Goal: Communication & Community: Answer question/provide support

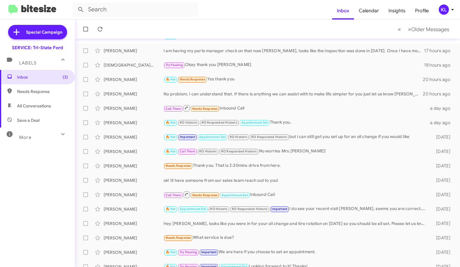
scroll to position [81, 0]
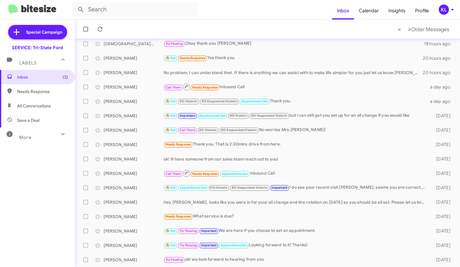
click at [140, 243] on div "[PERSON_NAME]" at bounding box center [134, 245] width 60 height 6
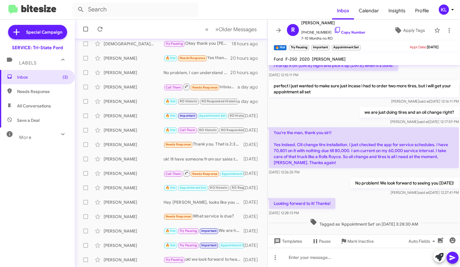
scroll to position [887, 0]
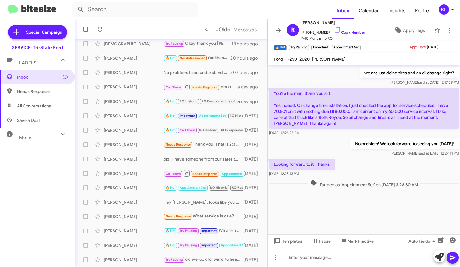
click at [279, 30] on icon at bounding box center [278, 30] width 5 height 4
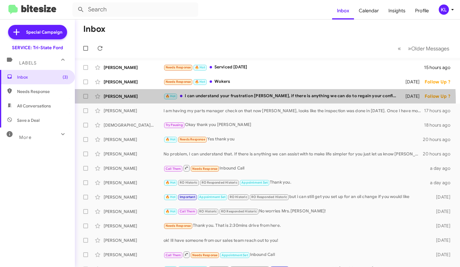
click at [215, 102] on div "Chris Mcandrews 🔥 Hot I can understand your frustration Mr. McAndrews, if there…" at bounding box center [268, 96] width 376 height 12
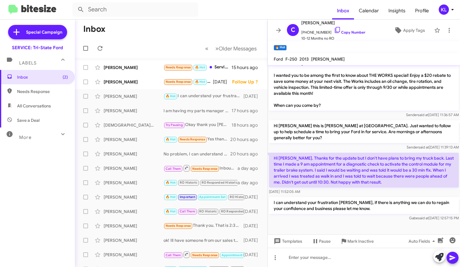
scroll to position [192, 0]
click at [146, 85] on div "John Ehrhart Needs Response 🔥 Hot Wokers 2 days ago Follow Up ?" at bounding box center [171, 82] width 183 height 12
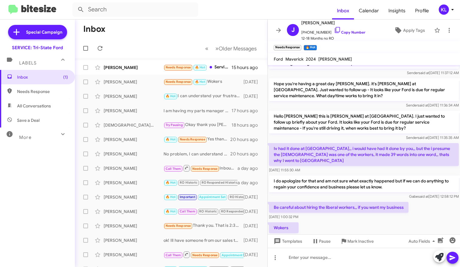
scroll to position [225, 0]
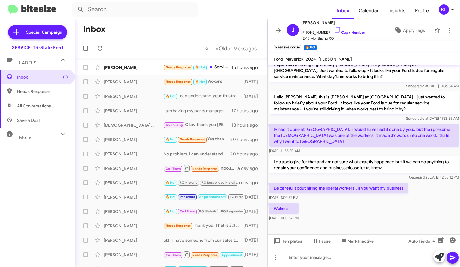
click at [139, 66] on div "William Smith" at bounding box center [134, 67] width 60 height 6
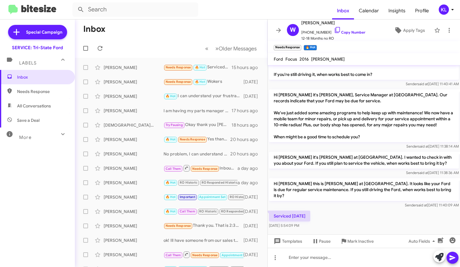
click at [193, 33] on mat-toolbar-row "Inbox" at bounding box center [171, 28] width 193 height 19
click at [280, 30] on icon at bounding box center [278, 30] width 5 height 4
